Goal: Task Accomplishment & Management: Use online tool/utility

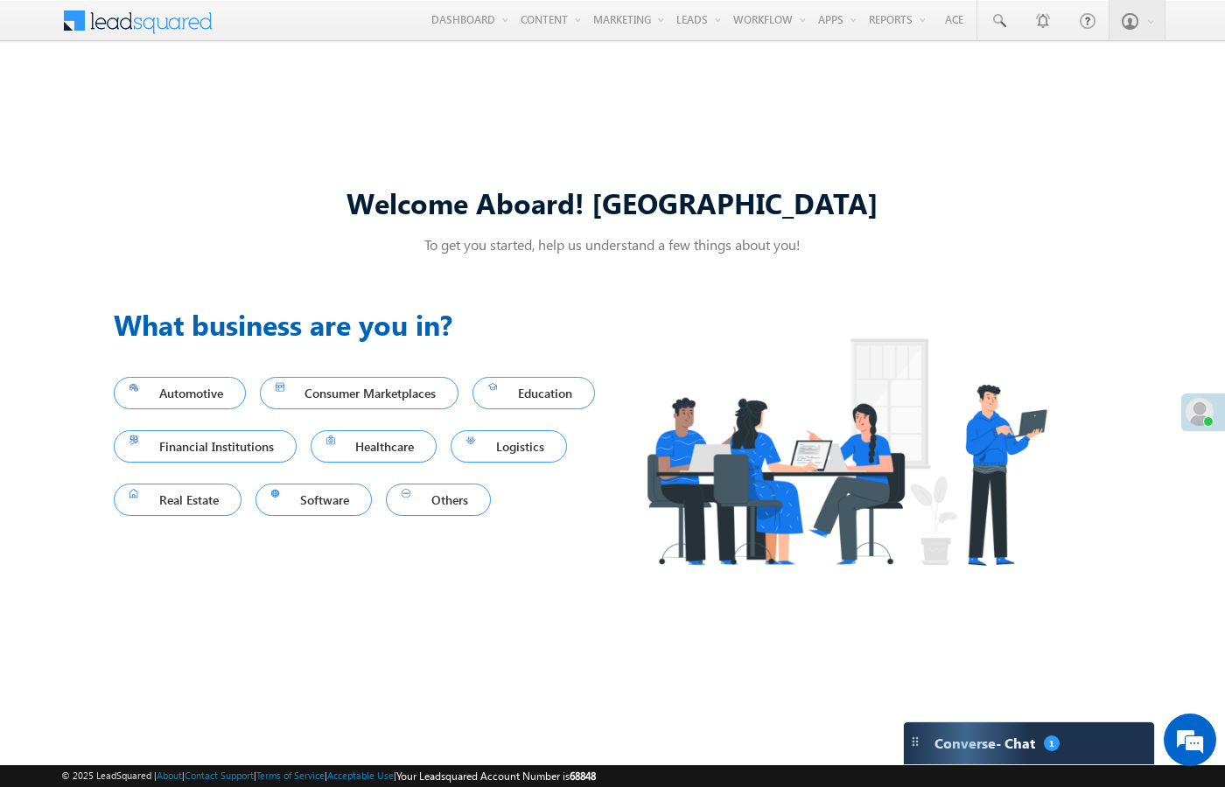
click at [820, 119] on div "Welcome Aboard! Sukhbir To get you started, help us understand a few things abo…" at bounding box center [612, 394] width 1225 height 670
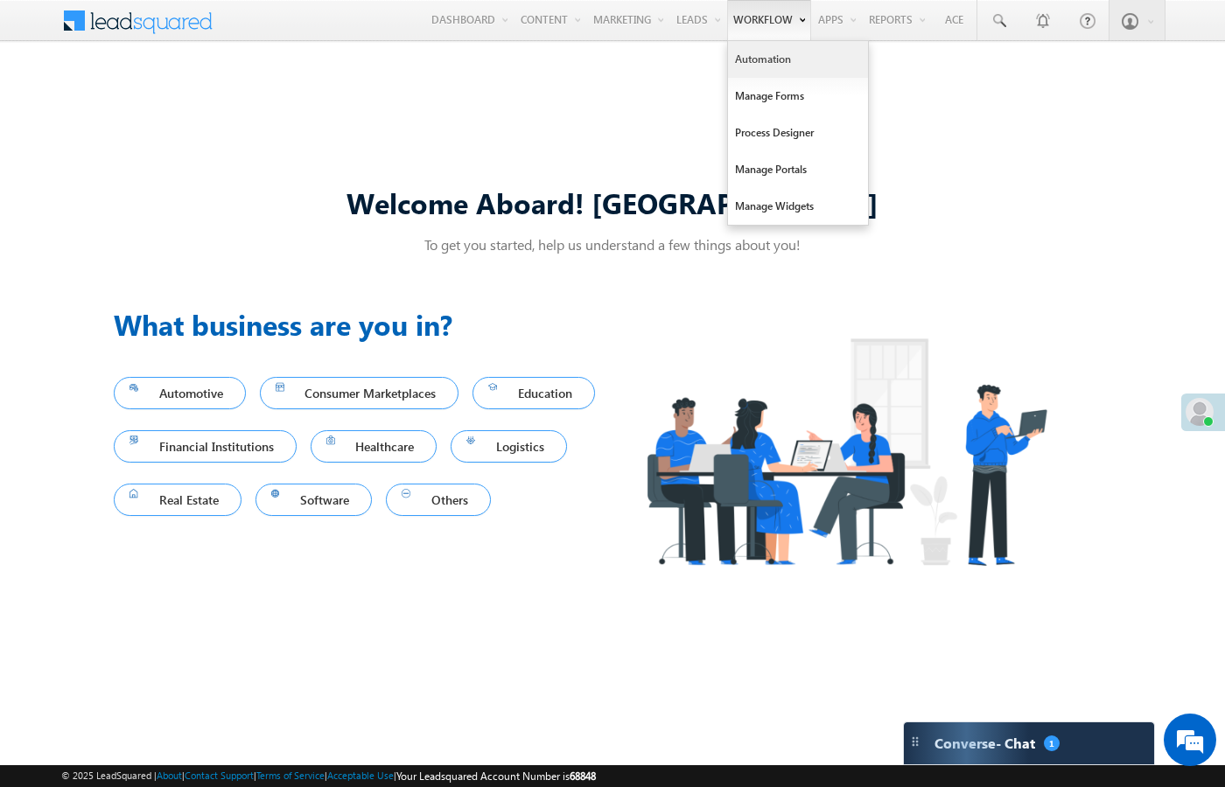
click at [757, 71] on link "Automation" at bounding box center [798, 59] width 140 height 37
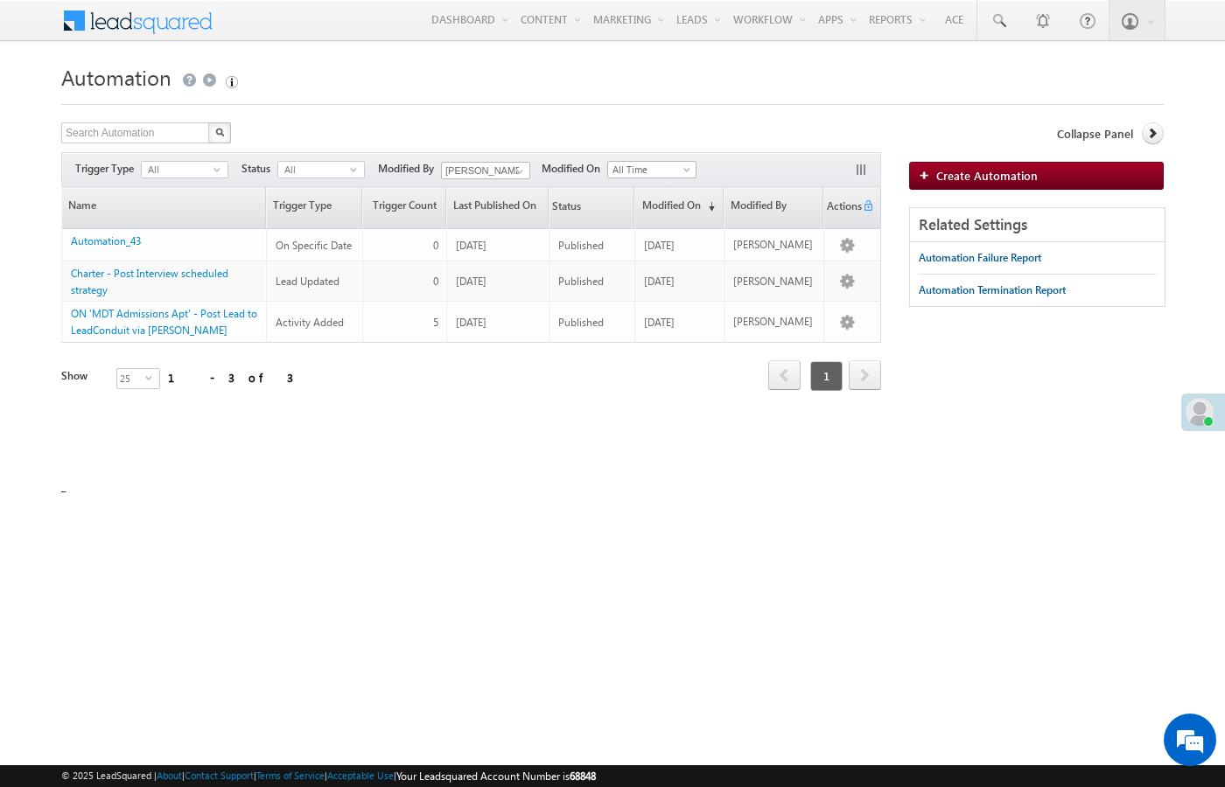
click at [565, 433] on div "Search Automation X 3 results found Actions Select rows to see actions Actions …" at bounding box center [471, 300] width 820 height 356
click at [167, 136] on input "text" at bounding box center [136, 132] width 150 height 21
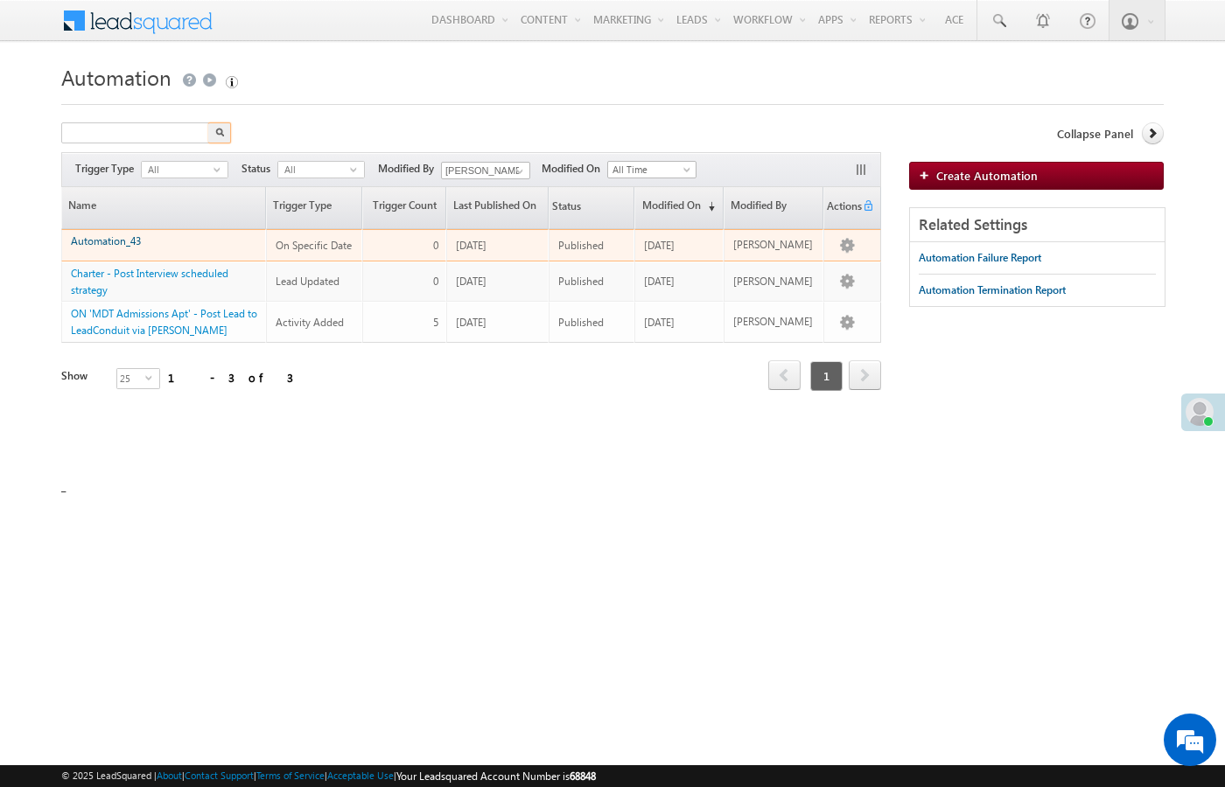
type input "Search Automation"
click at [122, 238] on link "Automation_43" at bounding box center [106, 240] width 70 height 13
click at [119, 244] on link "Automation_43" at bounding box center [106, 240] width 70 height 13
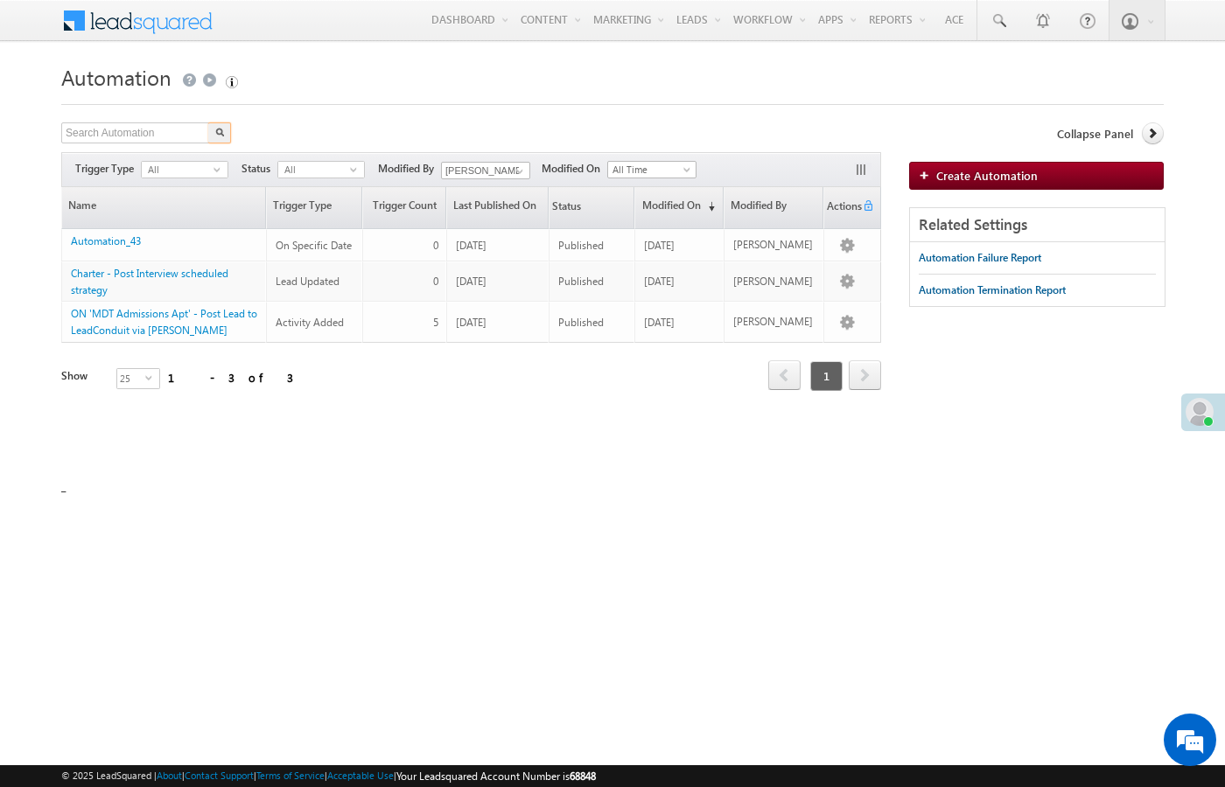
click at [410, 125] on div "Search Automation X 3 results found Actions Select rows to see actions Actions …" at bounding box center [471, 134] width 820 height 25
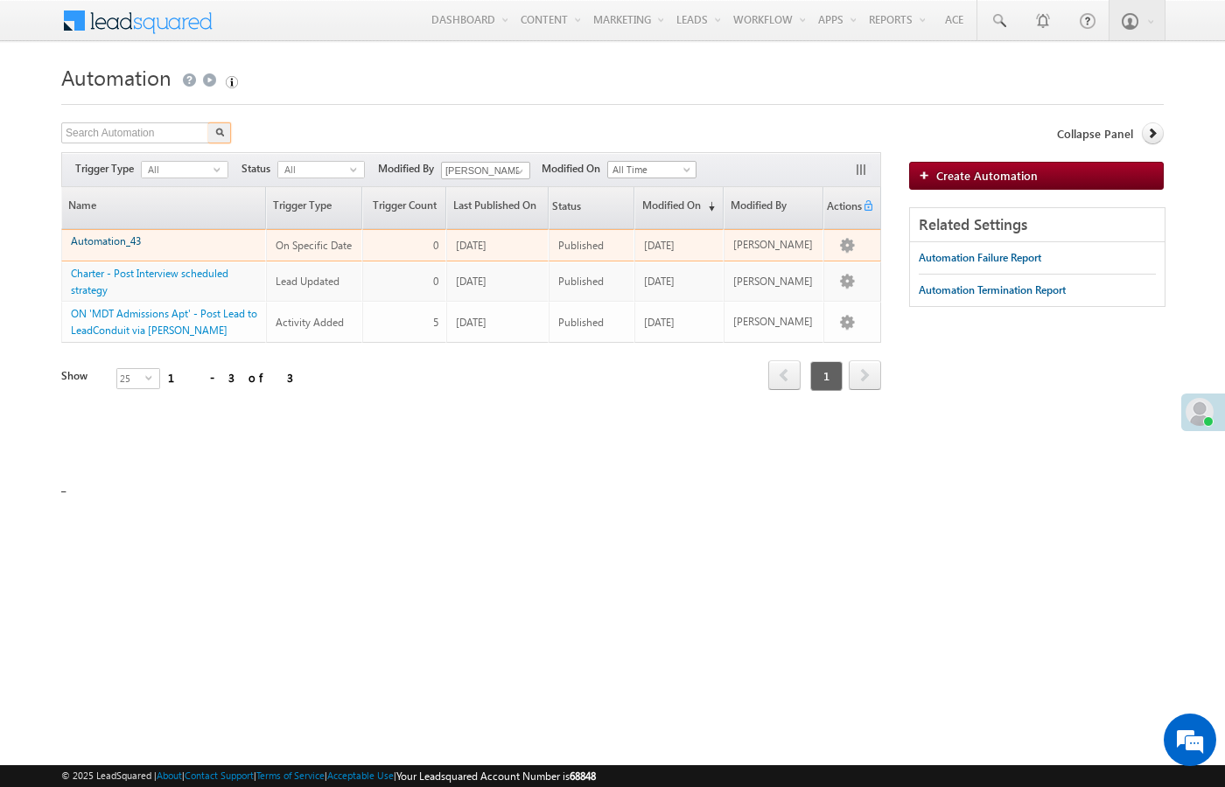
click at [109, 241] on link "Automation_43" at bounding box center [106, 240] width 70 height 13
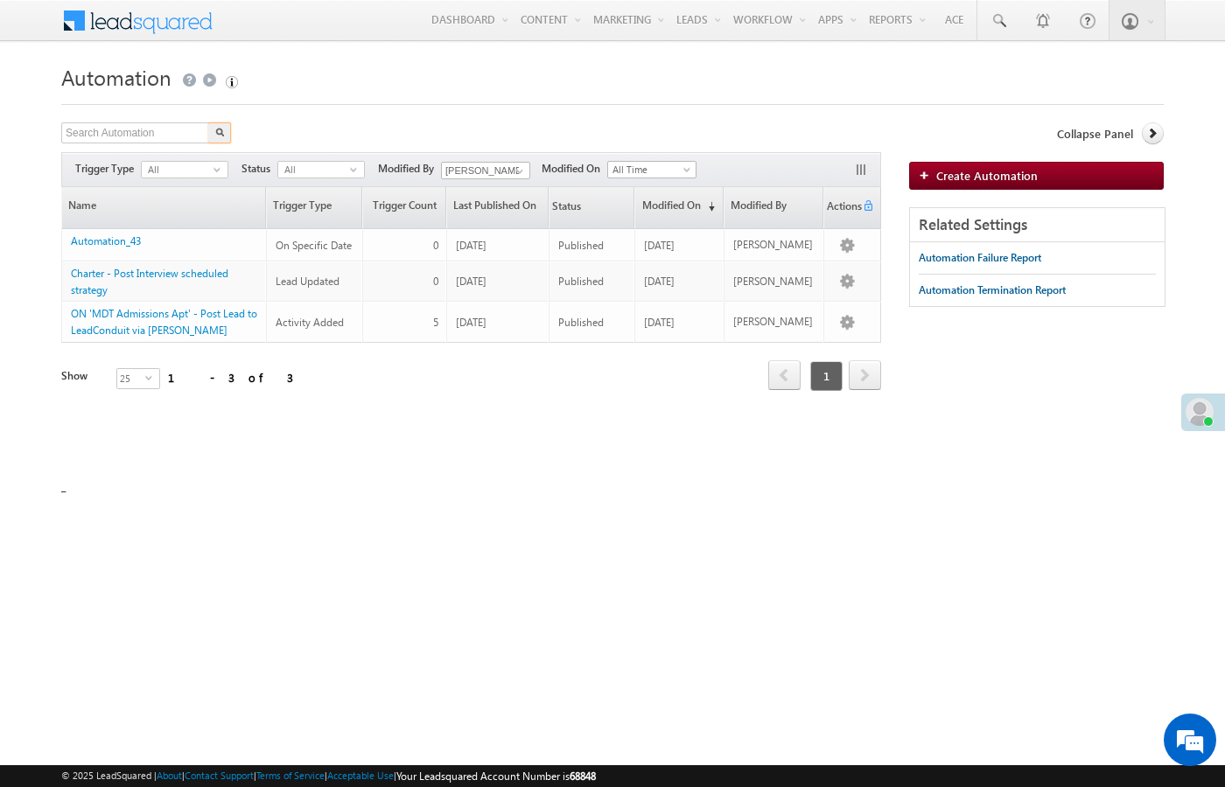
click at [482, 73] on h1 "Automation" at bounding box center [612, 76] width 1102 height 35
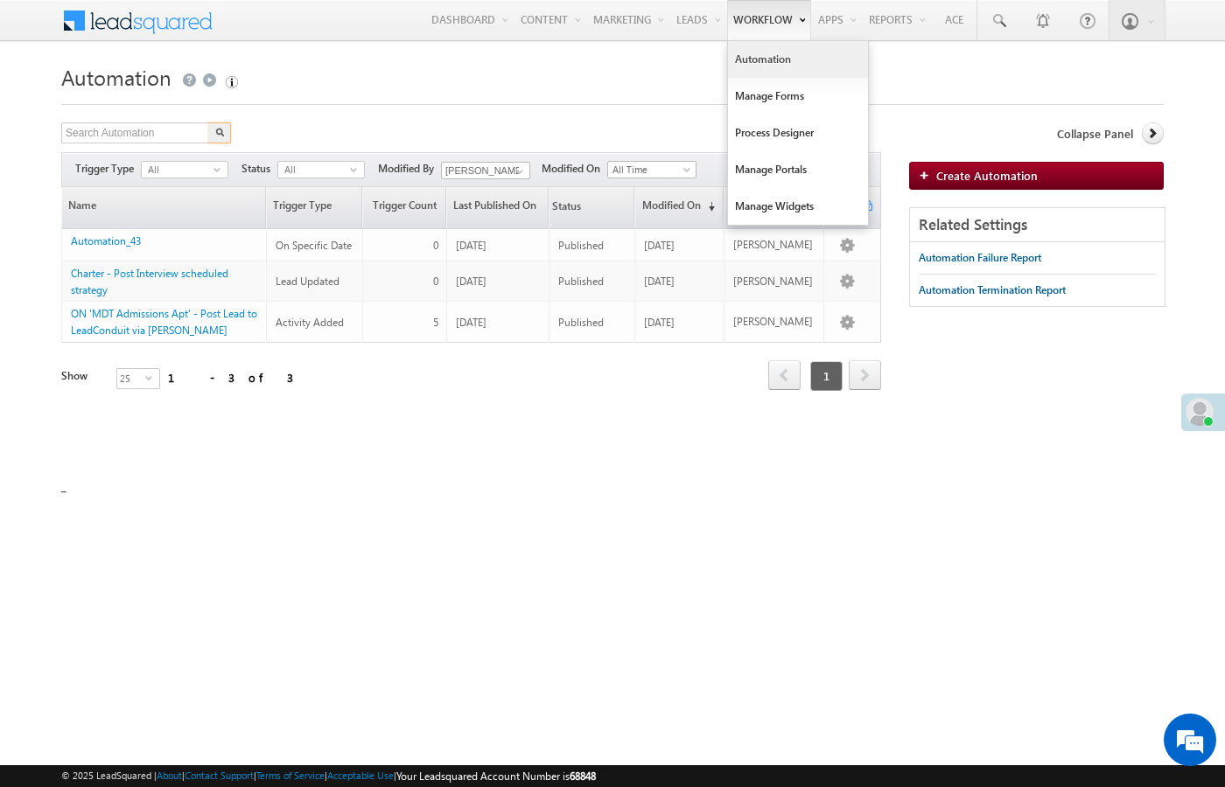
click at [764, 66] on link "Automation" at bounding box center [798, 59] width 140 height 37
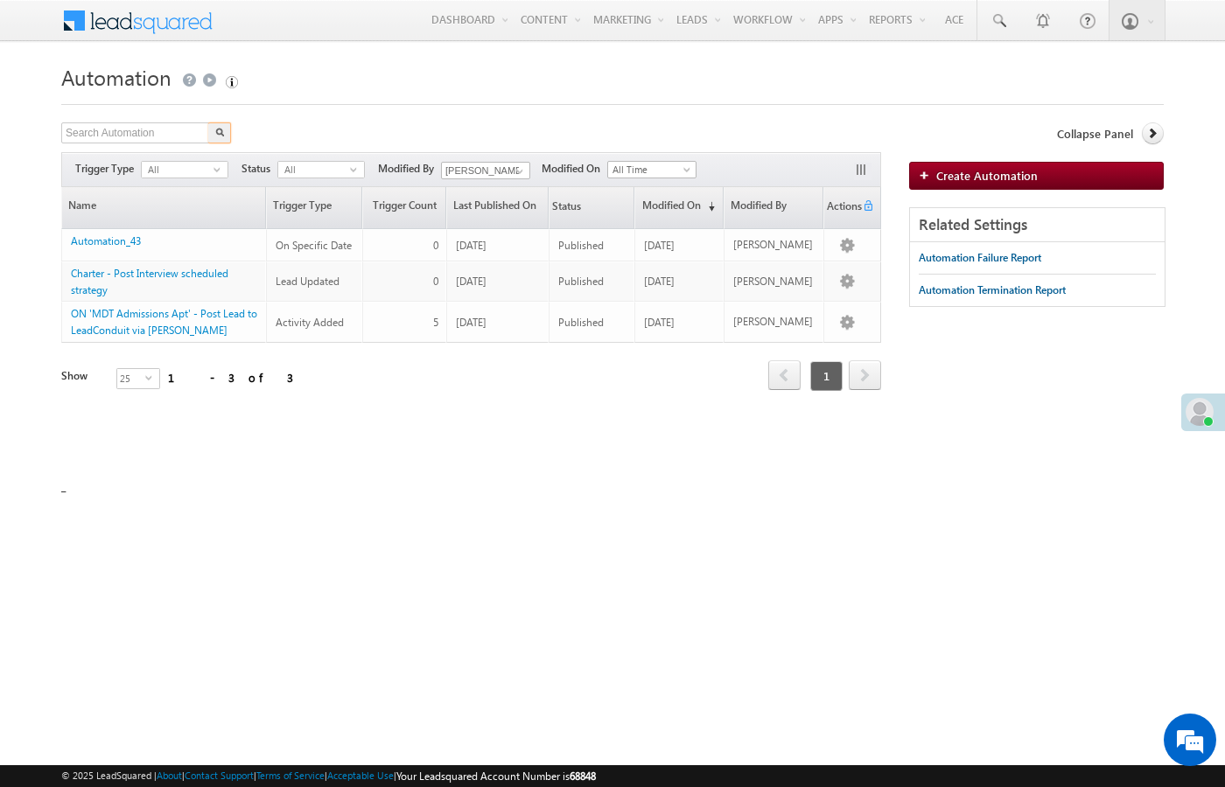
click at [414, 115] on form "Automation Create Automation Search Automation X 3 results found Actions Select…" at bounding box center [612, 269] width 1102 height 420
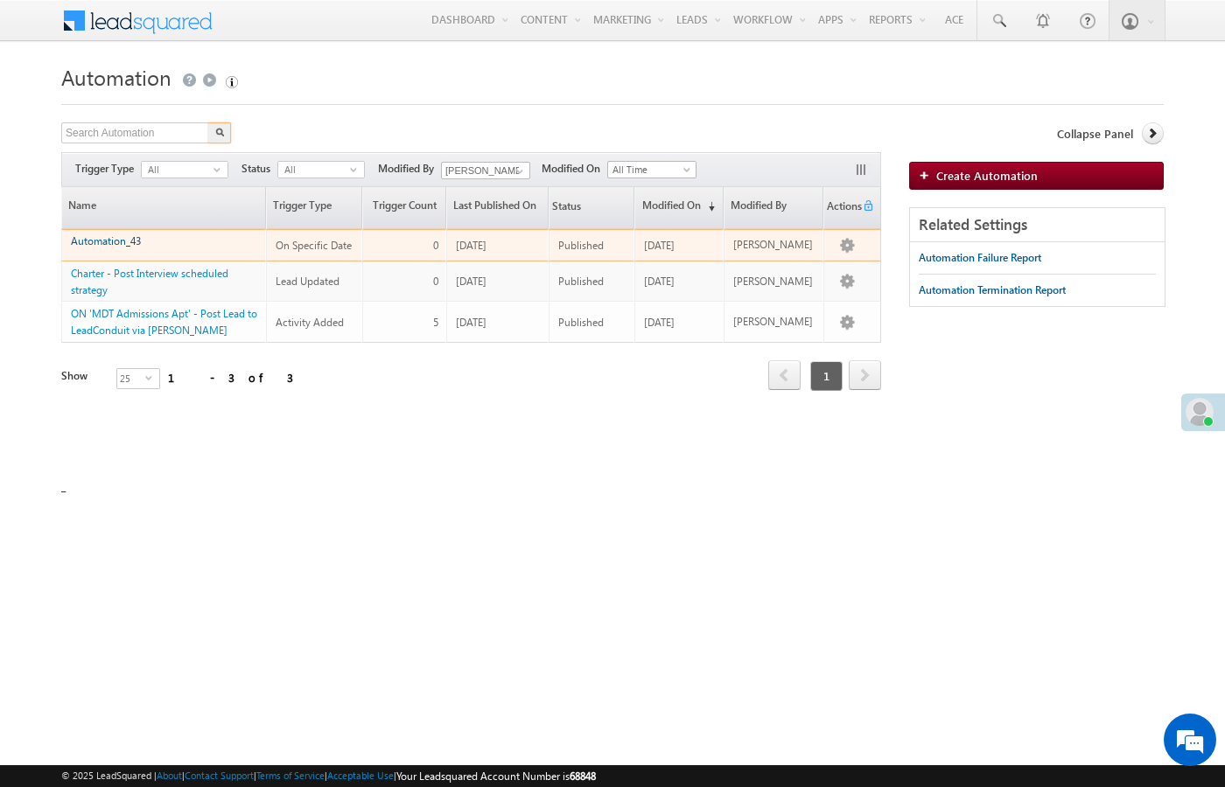
click at [109, 241] on link "Automation_43" at bounding box center [106, 240] width 70 height 13
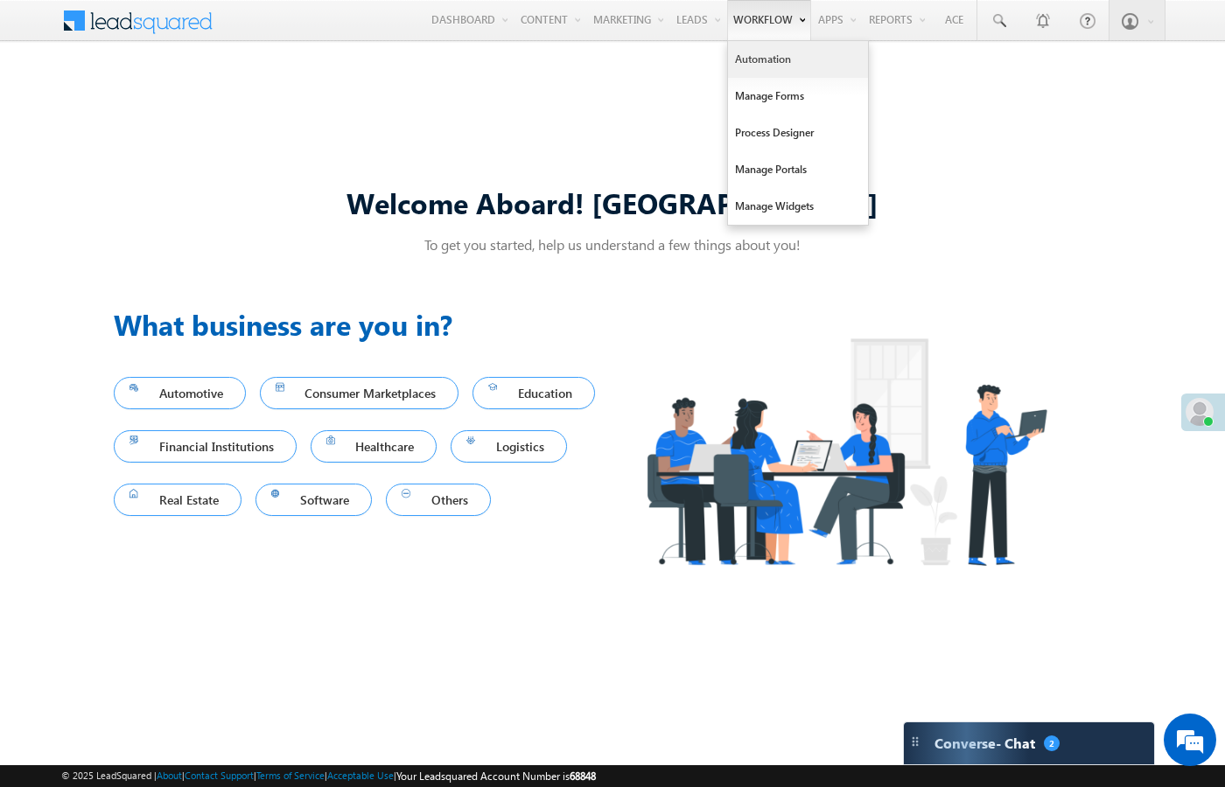
click at [757, 59] on link "Automation" at bounding box center [798, 59] width 140 height 37
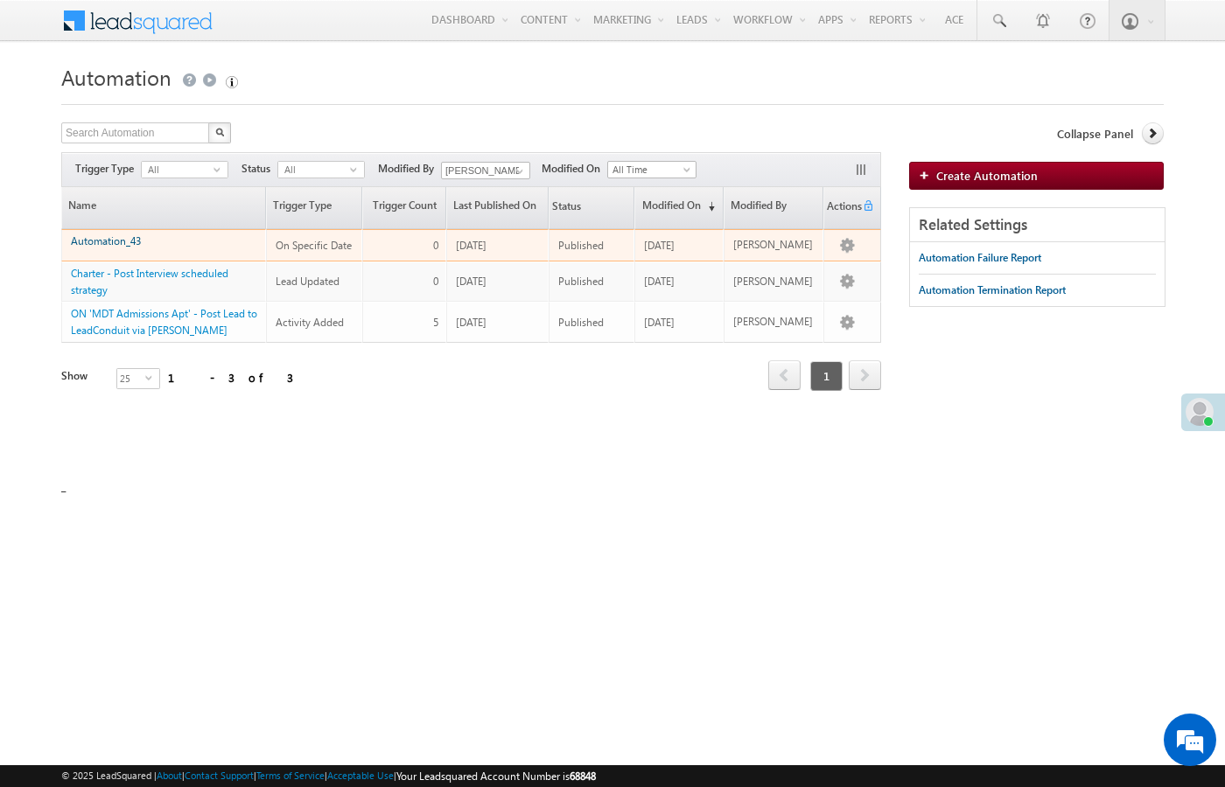
click at [112, 242] on link "Automation_43" at bounding box center [106, 240] width 70 height 13
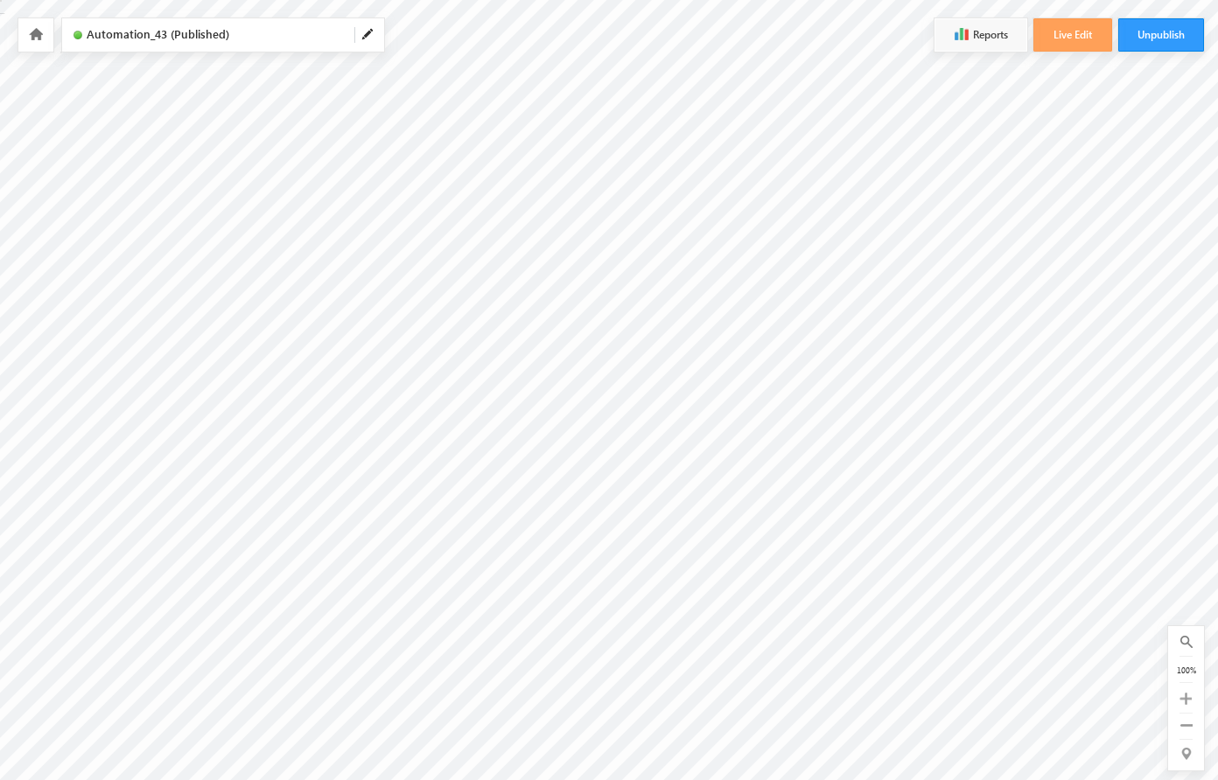
click at [37, 19] on div at bounding box center [35, 34] width 35 height 33
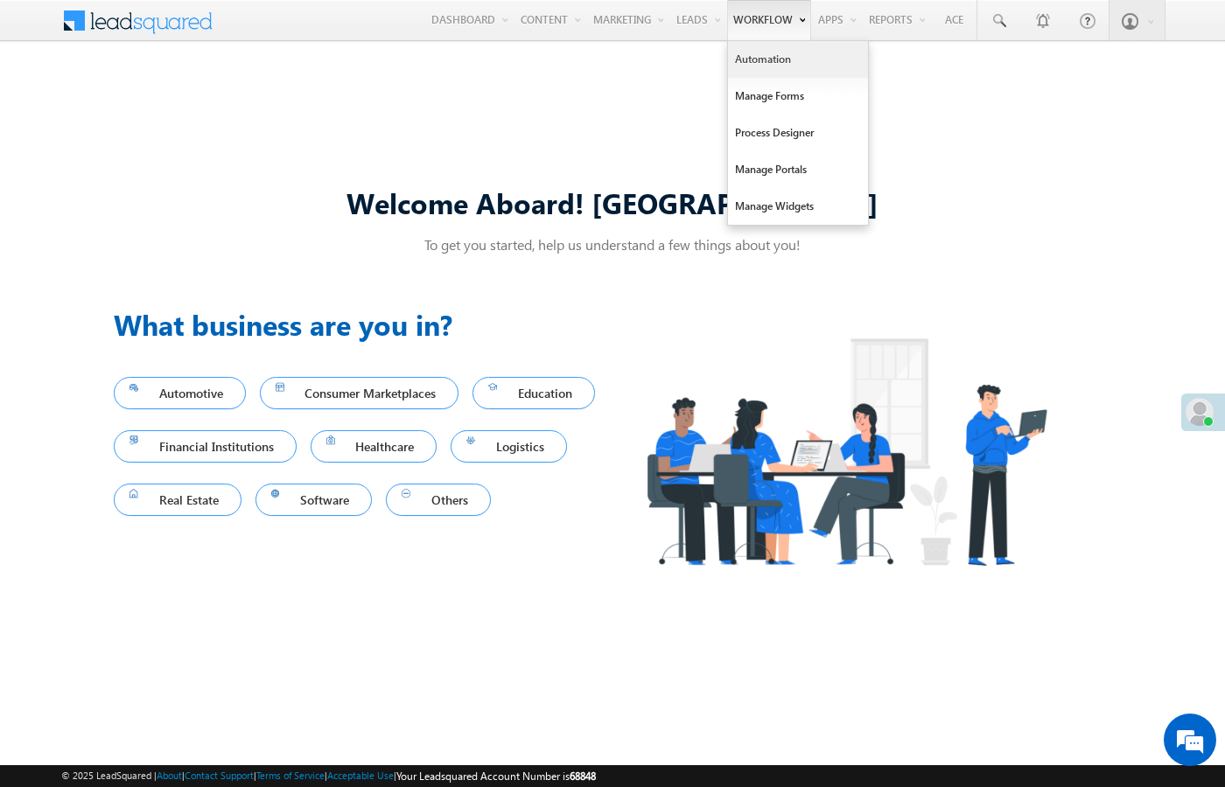
click at [757, 65] on link "Automation" at bounding box center [798, 59] width 140 height 37
